Goal: Check status: Check status

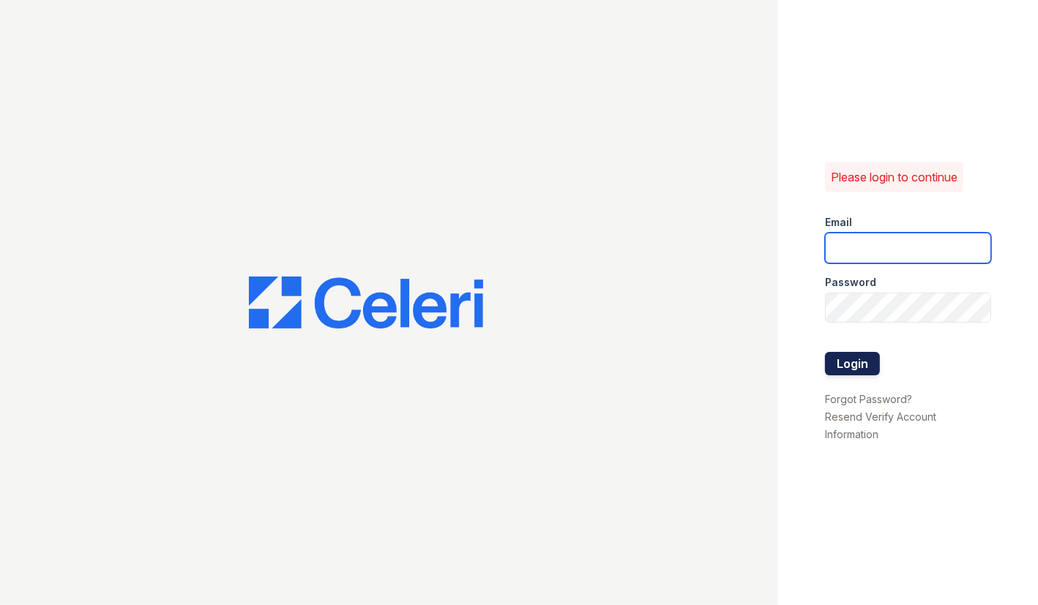
type input "renewmidtown@trinity-pm.com"
click at [870, 367] on button "Login" at bounding box center [852, 363] width 55 height 23
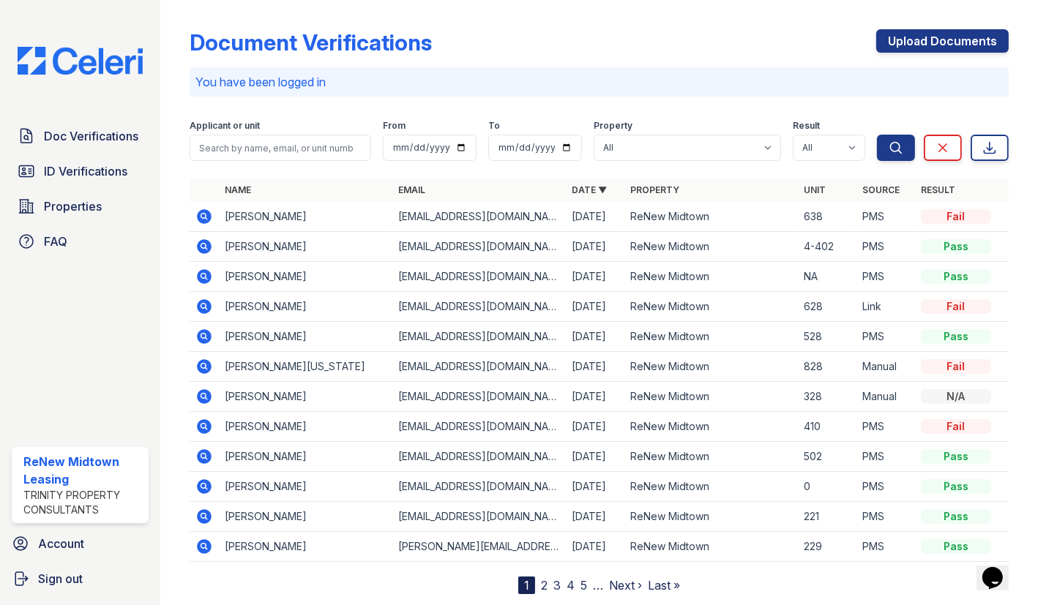
click at [206, 218] on icon at bounding box center [204, 216] width 15 height 15
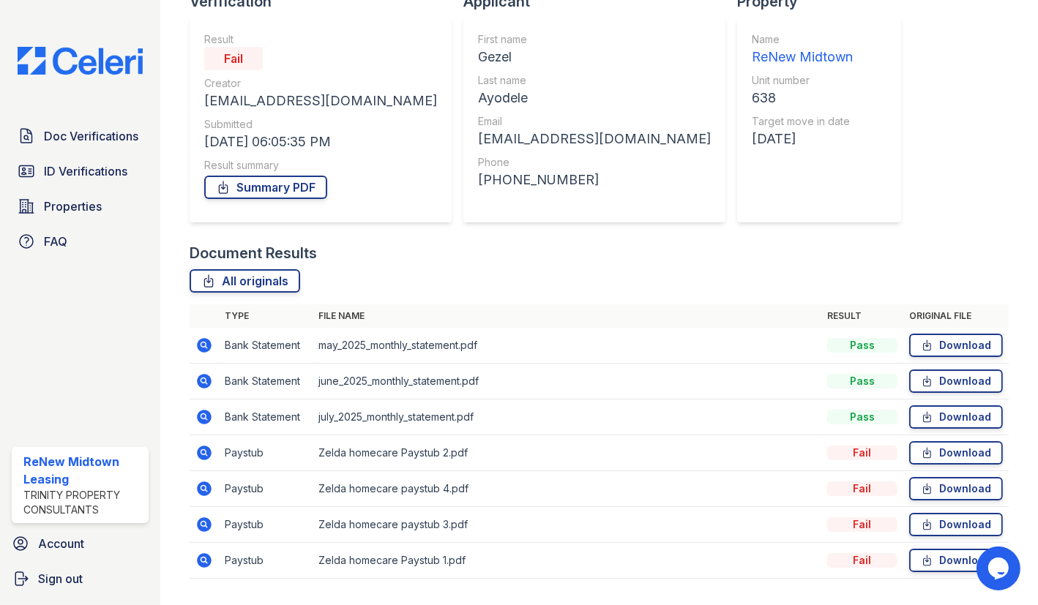
scroll to position [132, 0]
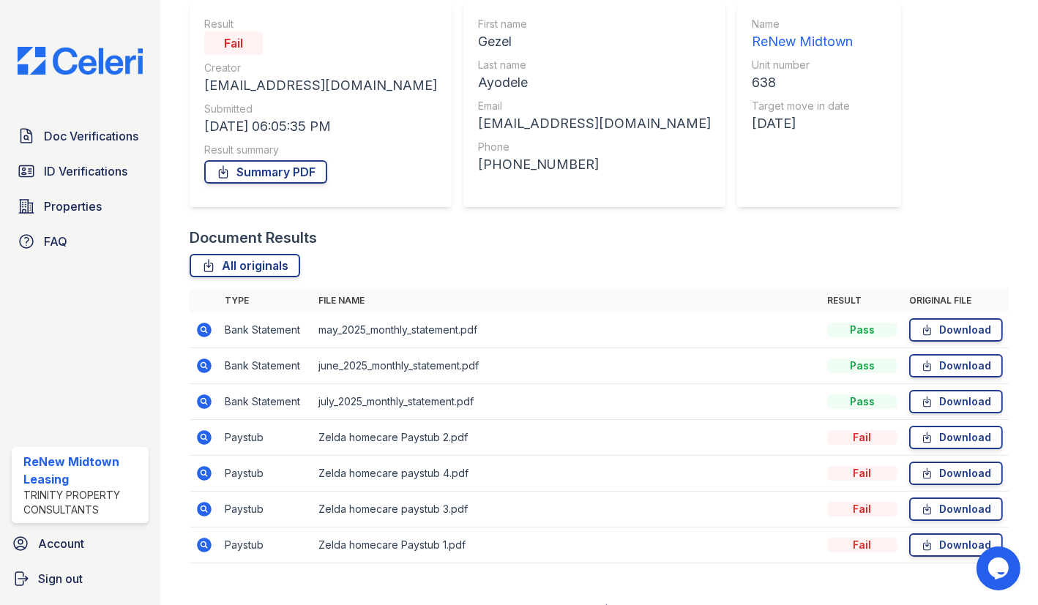
click at [200, 436] on icon at bounding box center [204, 437] width 15 height 15
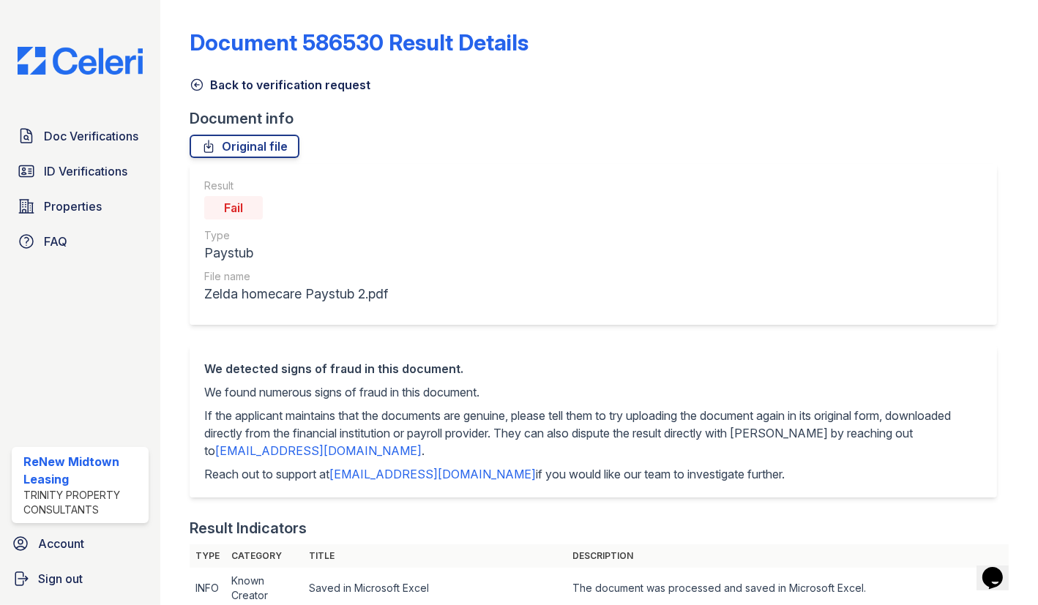
click at [213, 83] on link "Back to verification request" at bounding box center [280, 85] width 181 height 18
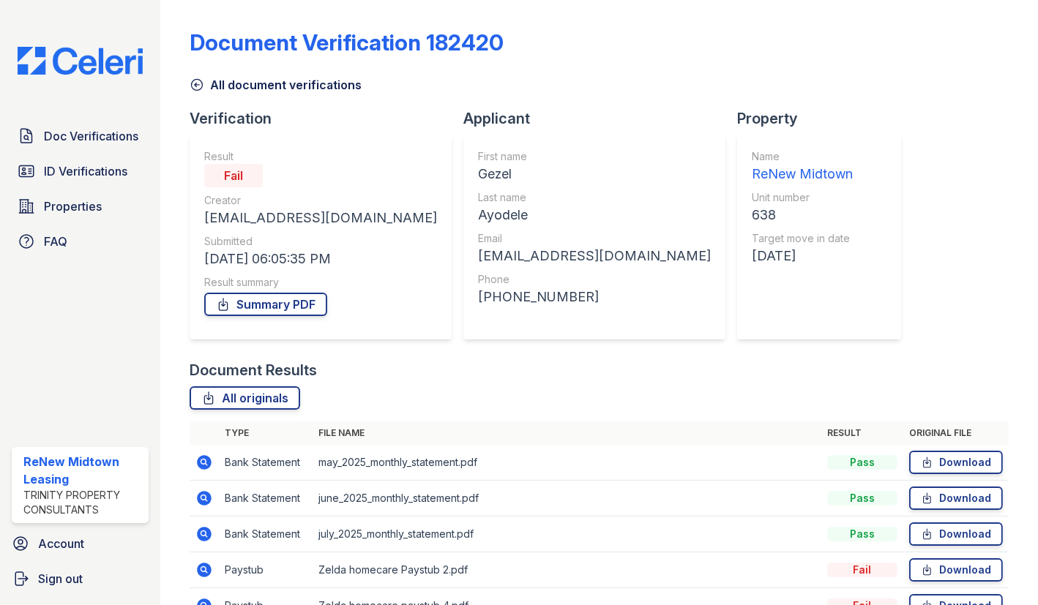
click at [208, 458] on icon at bounding box center [204, 462] width 15 height 15
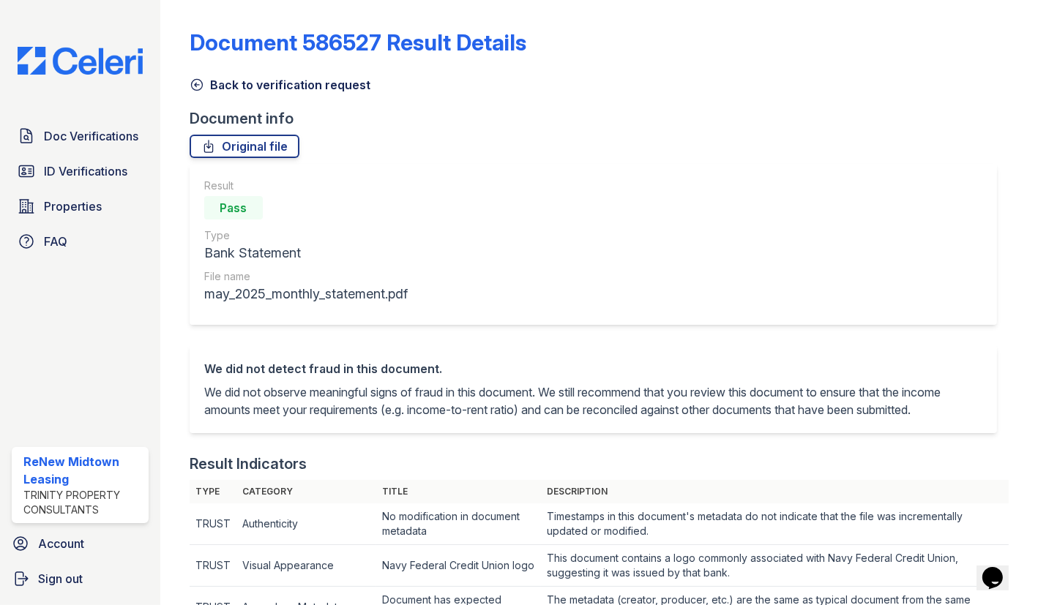
click at [242, 86] on link "Back to verification request" at bounding box center [280, 85] width 181 height 18
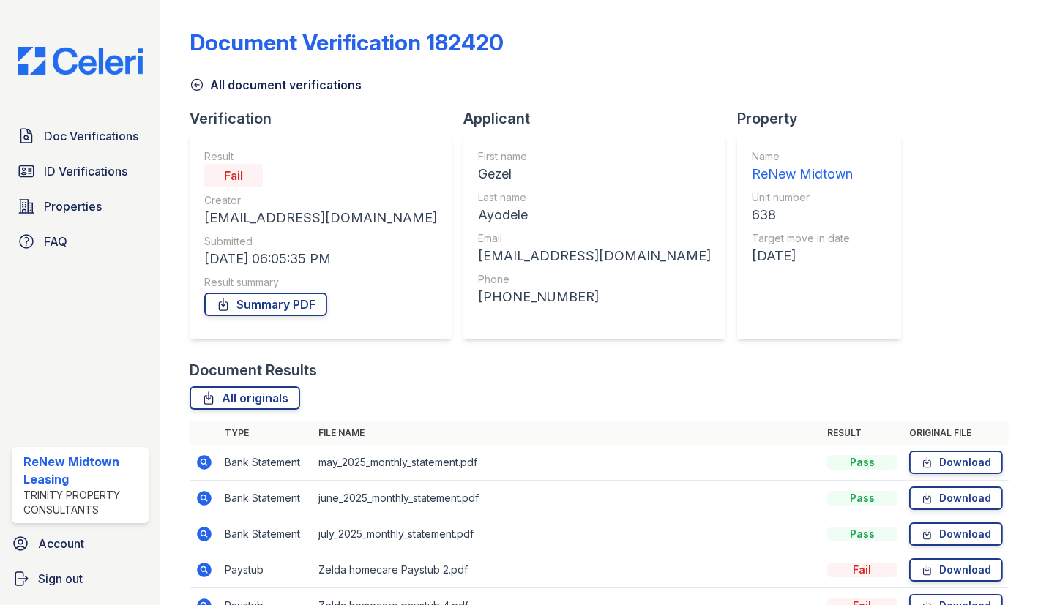
click at [261, 83] on link "All document verifications" at bounding box center [276, 85] width 172 height 18
